Goal: Use online tool/utility: Utilize a website feature to perform a specific function

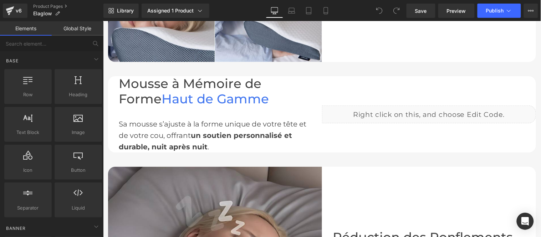
scroll to position [792, 0]
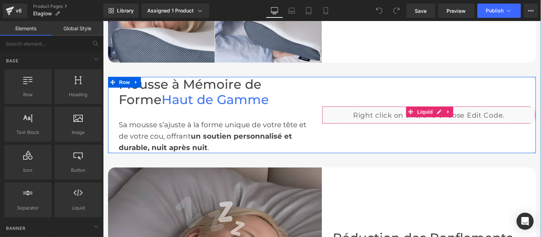
click at [436, 109] on div "Liquid" at bounding box center [428, 115] width 214 height 18
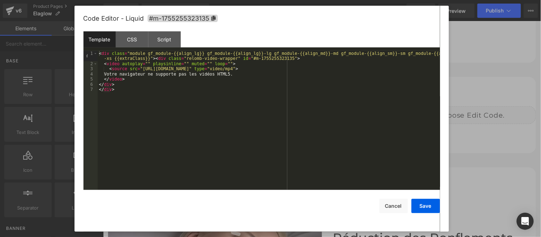
click at [182, 89] on div "< div class = "module gf_module-{{align_lg}} gf_module-{{align_lg}}-lg gf_modul…" at bounding box center [269, 128] width 342 height 154
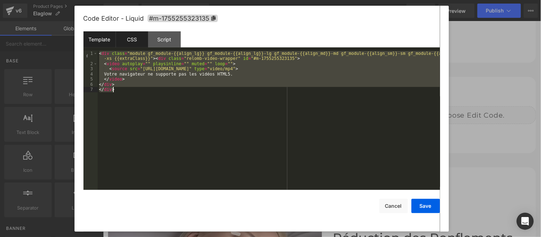
click at [134, 39] on div "CSS" at bounding box center [132, 39] width 32 height 16
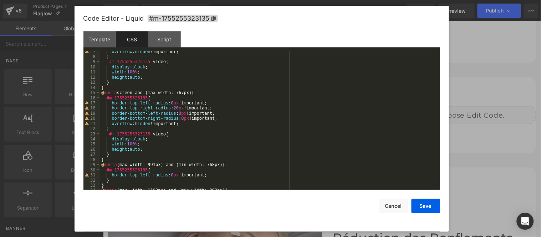
scroll to position [0, 0]
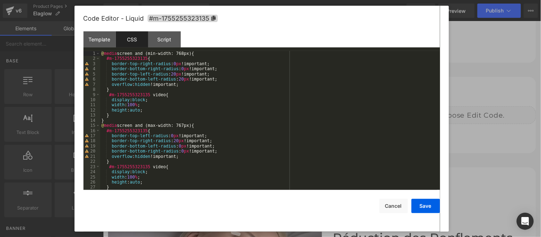
click at [229, 104] on div "@ media screen and (min-width: 768px) { #m-1755255323135 { border-top-right-rad…" at bounding box center [268, 125] width 337 height 149
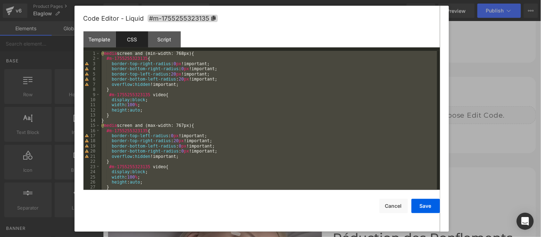
click at [234, 154] on div "@ media screen and (min-width: 768px) { #m-1755255323135 { border-top-right-rad…" at bounding box center [268, 120] width 337 height 139
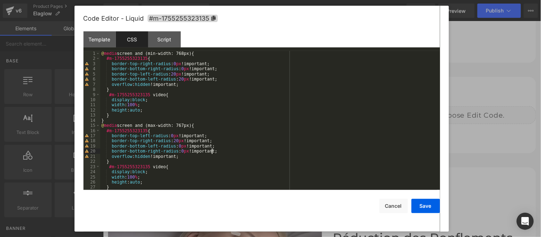
click at [241, 125] on div "@ media screen and (min-width: 768px) { #m-1755255323135 { border-top-right-rad…" at bounding box center [268, 125] width 337 height 149
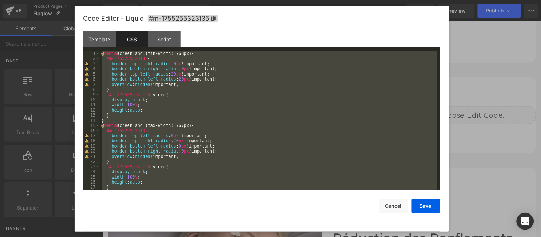
click at [260, 102] on div "@ media screen and (min-width: 768px) { #m-1755255323135 { border-top-right-rad…" at bounding box center [268, 120] width 337 height 139
click at [255, 98] on div "@ media screen and (min-width: 768px) { #m-1755255323135 { border-top-right-rad…" at bounding box center [268, 120] width 337 height 139
click at [388, 208] on button "Cancel" at bounding box center [393, 206] width 29 height 14
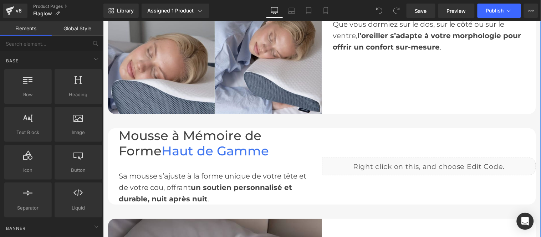
scroll to position [752, 0]
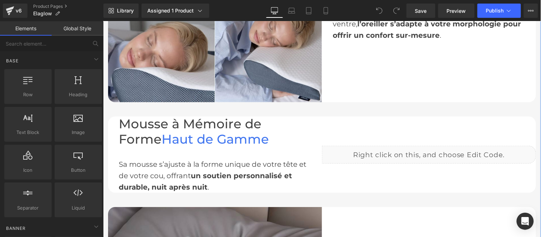
click at [425, 145] on div "Liquid" at bounding box center [428, 154] width 214 height 18
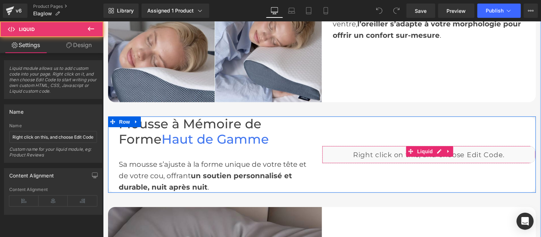
click at [434, 150] on div "Liquid" at bounding box center [428, 154] width 214 height 18
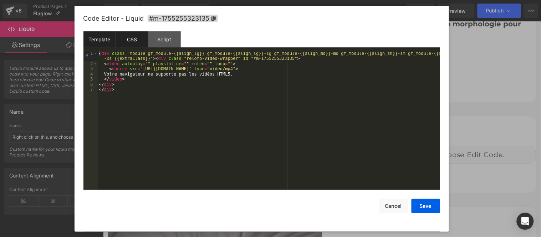
drag, startPoint x: 135, startPoint y: 35, endPoint x: 134, endPoint y: 39, distance: 4.3
click at [135, 36] on div "CSS" at bounding box center [132, 39] width 32 height 16
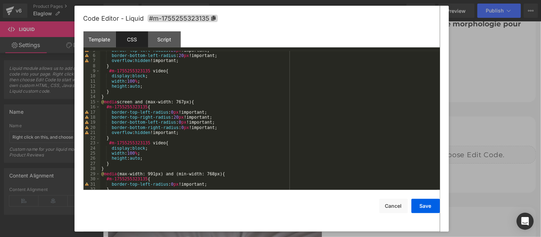
scroll to position [0, 0]
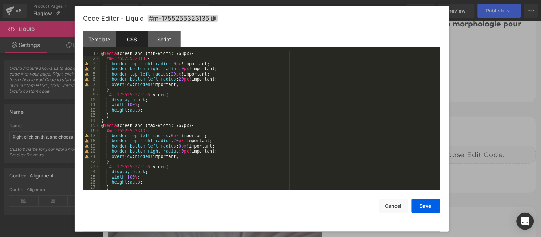
click at [237, 100] on div "@ media screen and (min-width: 768px) { #m-1755255323135 { border-top-right-rad…" at bounding box center [268, 125] width 337 height 149
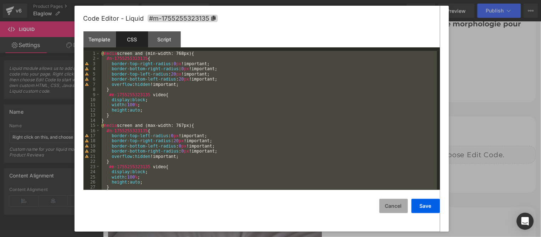
click at [394, 206] on button "Cancel" at bounding box center [393, 206] width 29 height 14
